Goal: Information Seeking & Learning: Learn about a topic

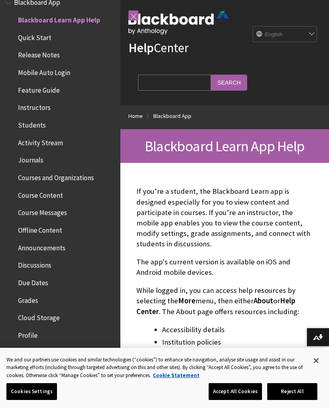
scroll to position [24, 0]
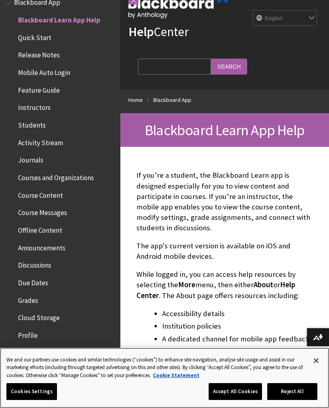
click at [254, 393] on button "Accept All Cookies" at bounding box center [235, 391] width 53 height 17
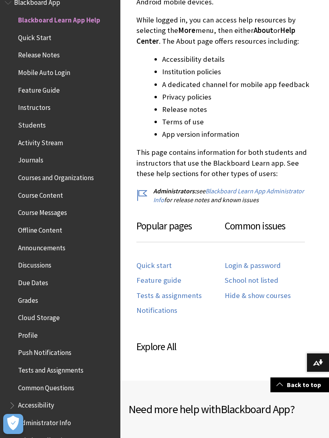
scroll to position [276, 0]
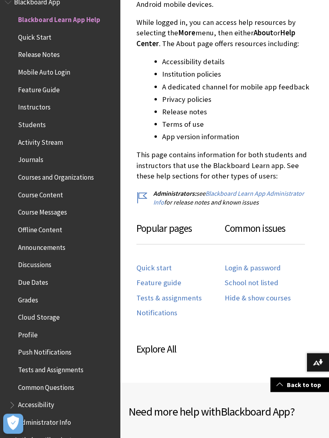
click at [278, 264] on link "Login & password" at bounding box center [253, 268] width 56 height 9
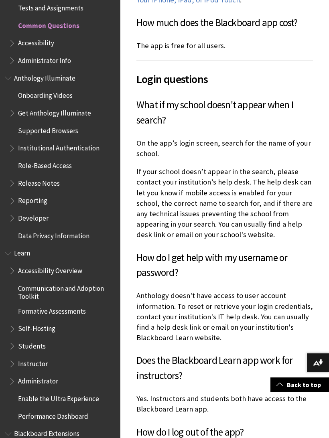
scroll to position [465, 0]
